Goal: Check status: Check status

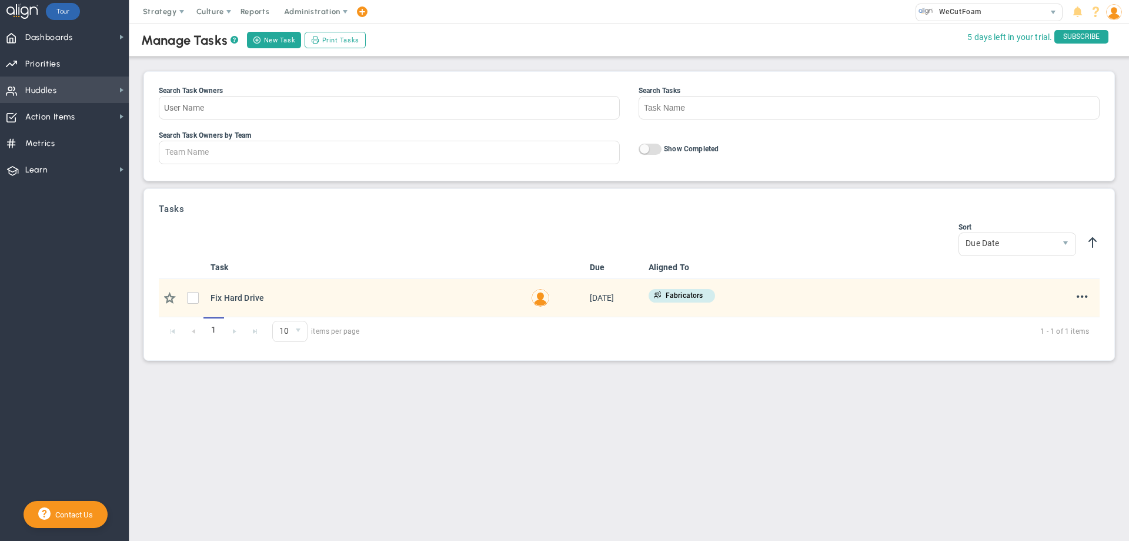
click at [105, 91] on span "Huddles Huddles" at bounding box center [64, 89] width 129 height 26
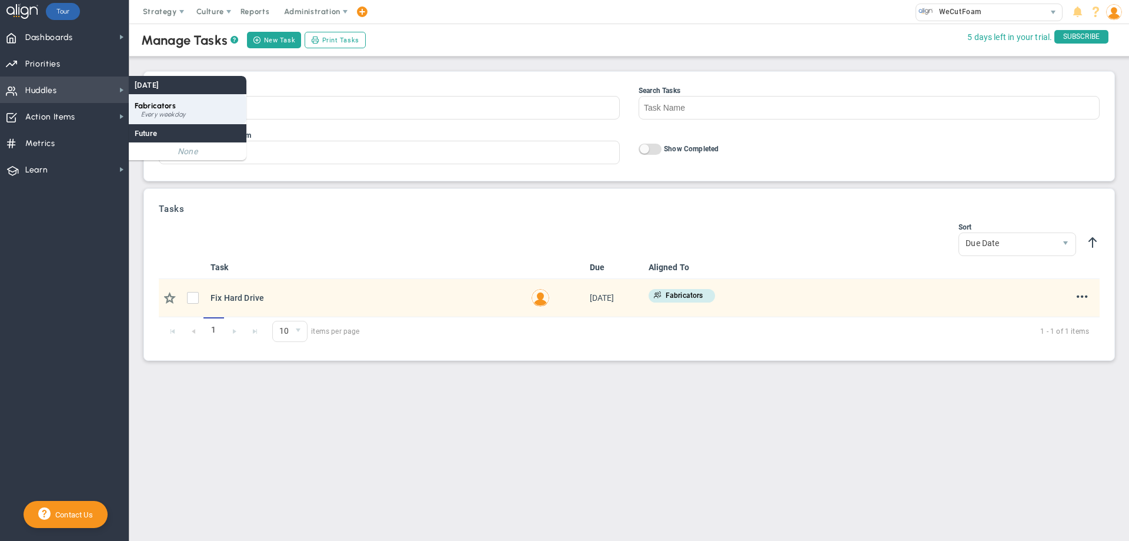
click at [169, 100] on div "Fabricators Every weekday" at bounding box center [188, 109] width 118 height 30
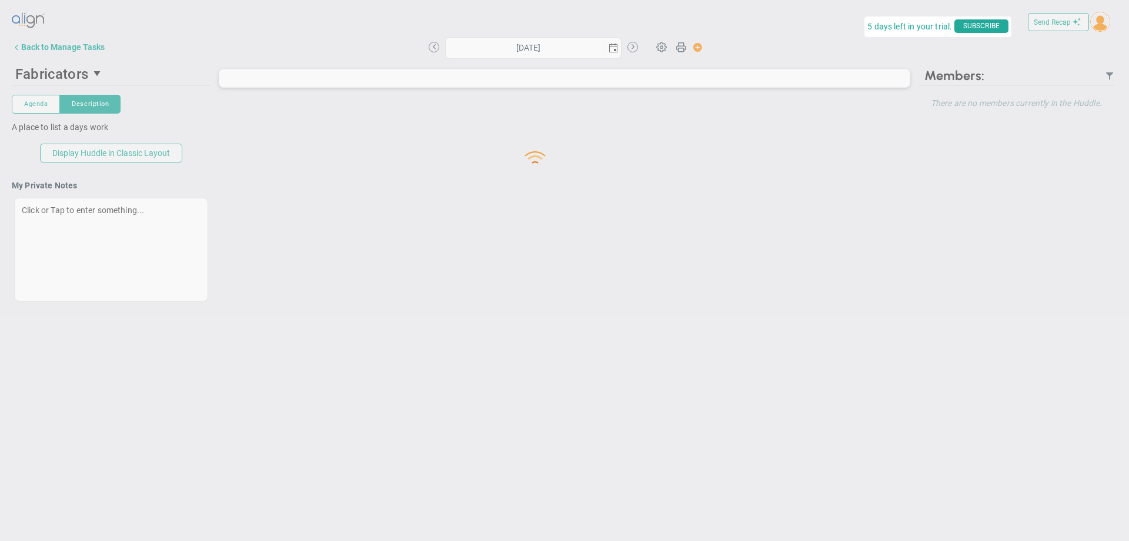
type input "[DATE]"
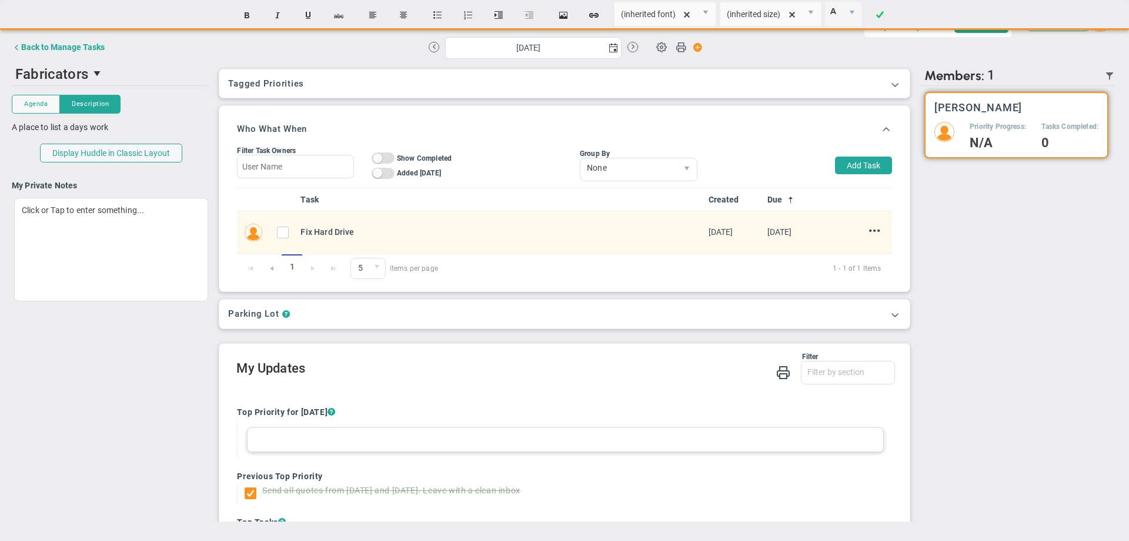
click at [374, 442] on div at bounding box center [565, 439] width 636 height 25
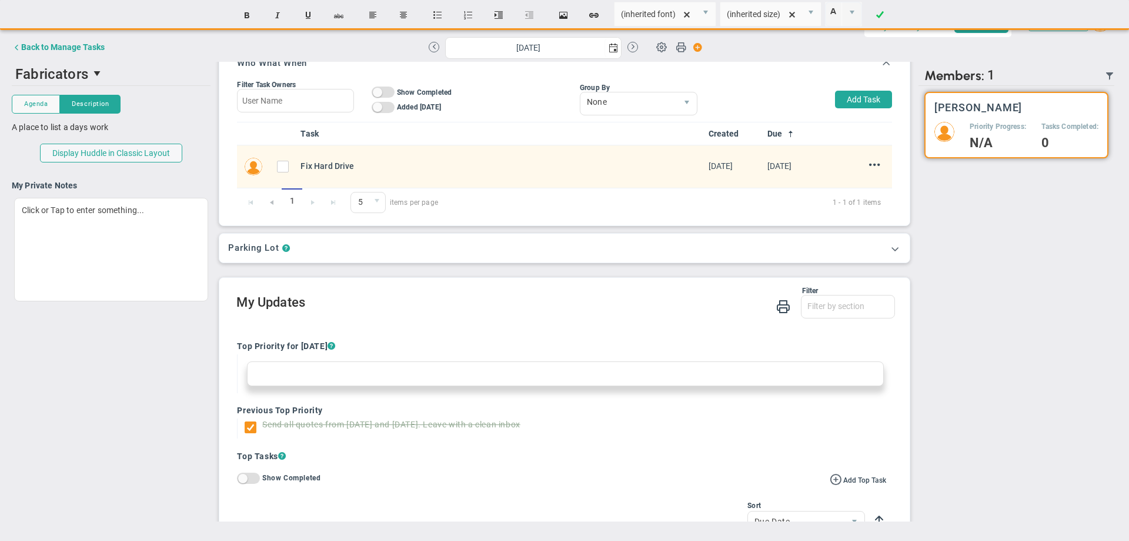
scroll to position [59, 0]
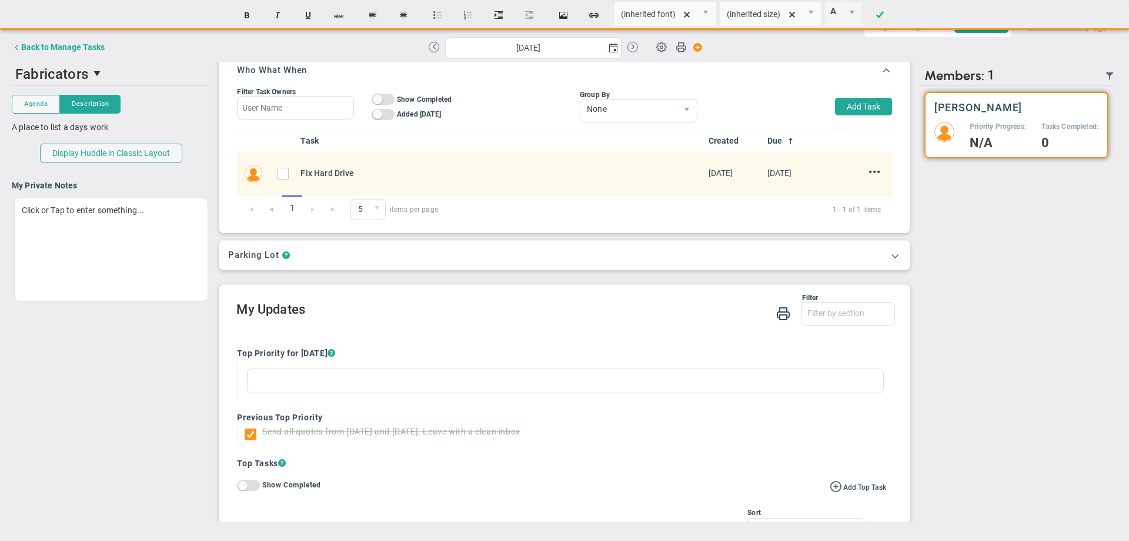
click at [320, 255] on div "Parking Lot ?" at bounding box center [564, 254] width 672 height 11
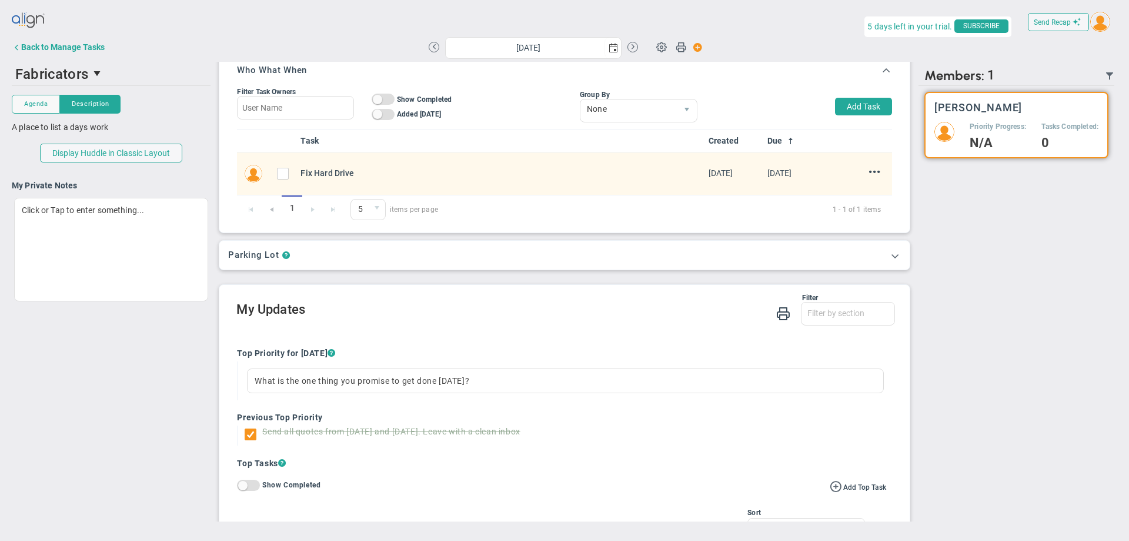
click at [289, 255] on div "Parking Lot ?" at bounding box center [564, 254] width 672 height 11
click at [285, 255] on span "?" at bounding box center [286, 255] width 8 height 11
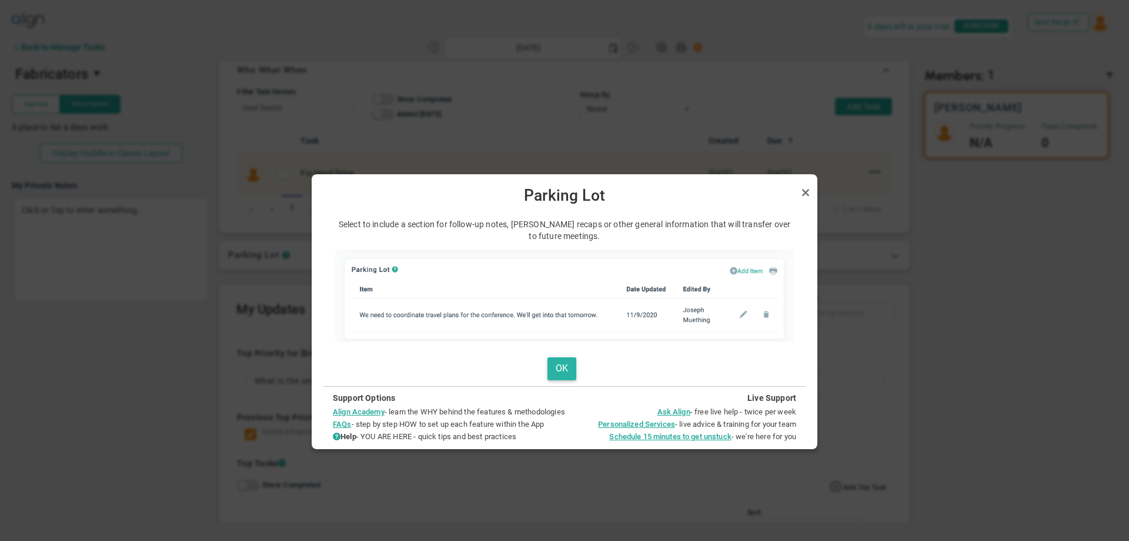
click at [555, 361] on button "OK" at bounding box center [562, 368] width 29 height 23
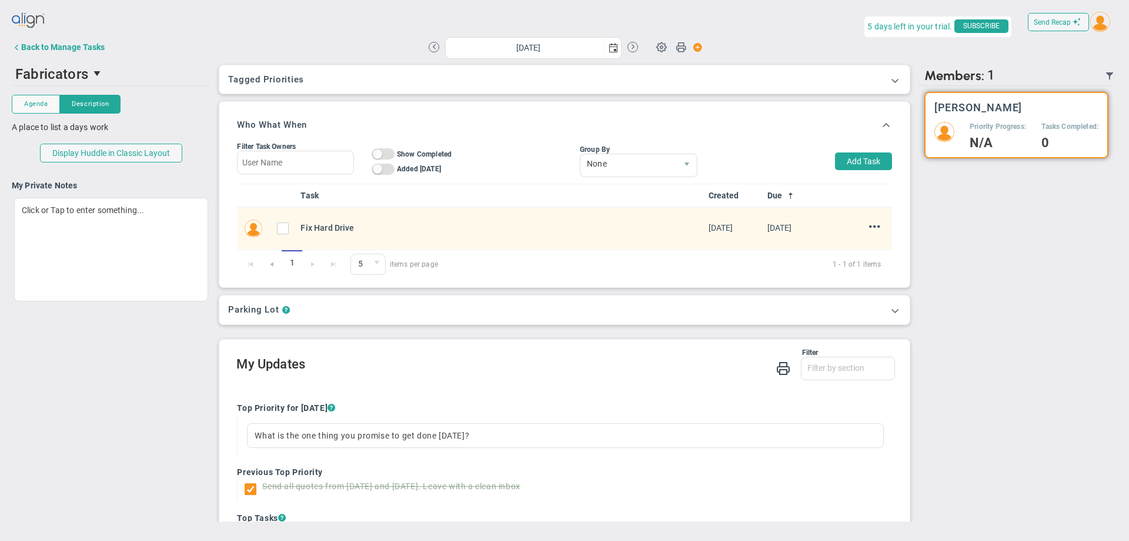
scroll to position [0, 0]
